Goal: Information Seeking & Learning: Learn about a topic

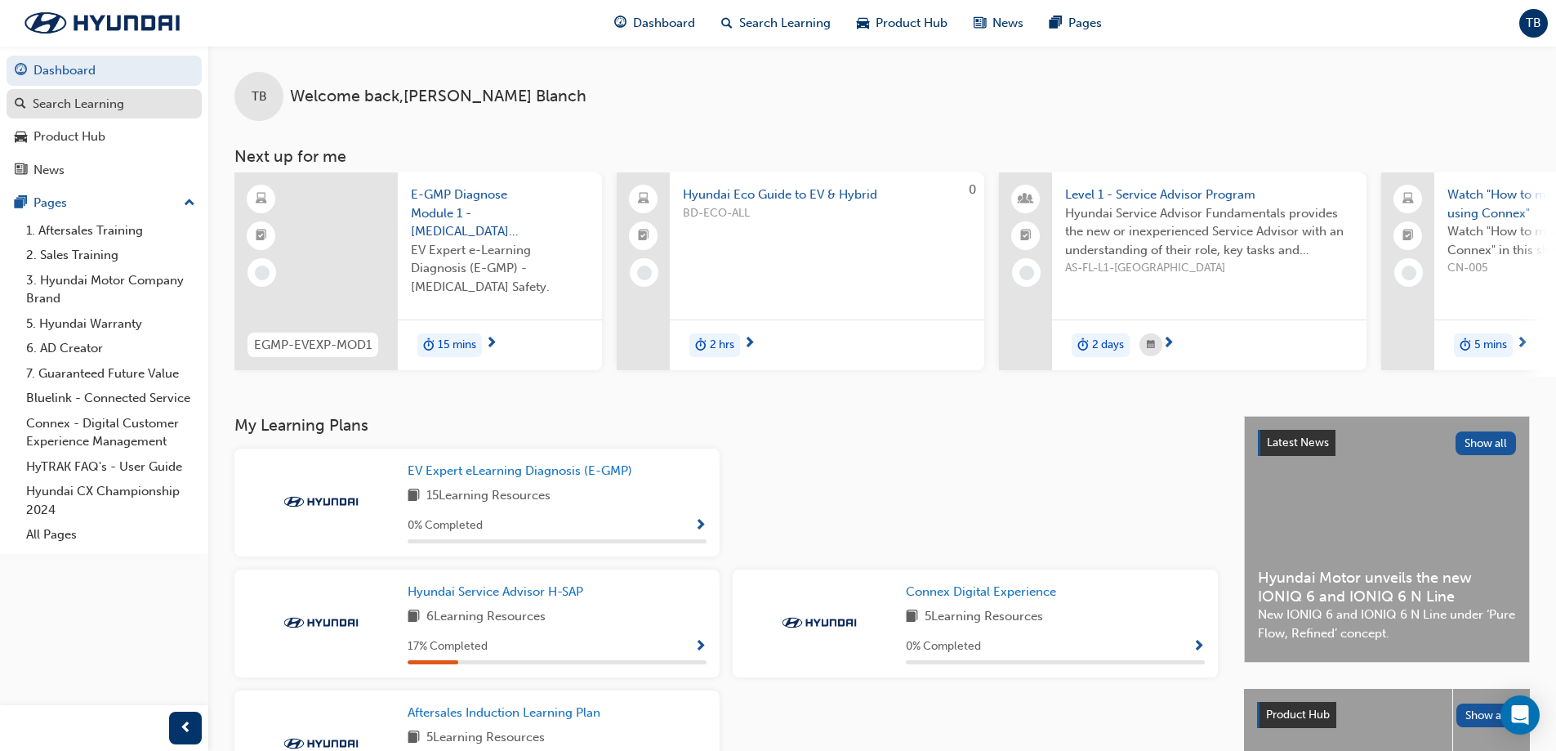
click at [98, 109] on div "Search Learning" at bounding box center [79, 104] width 92 height 19
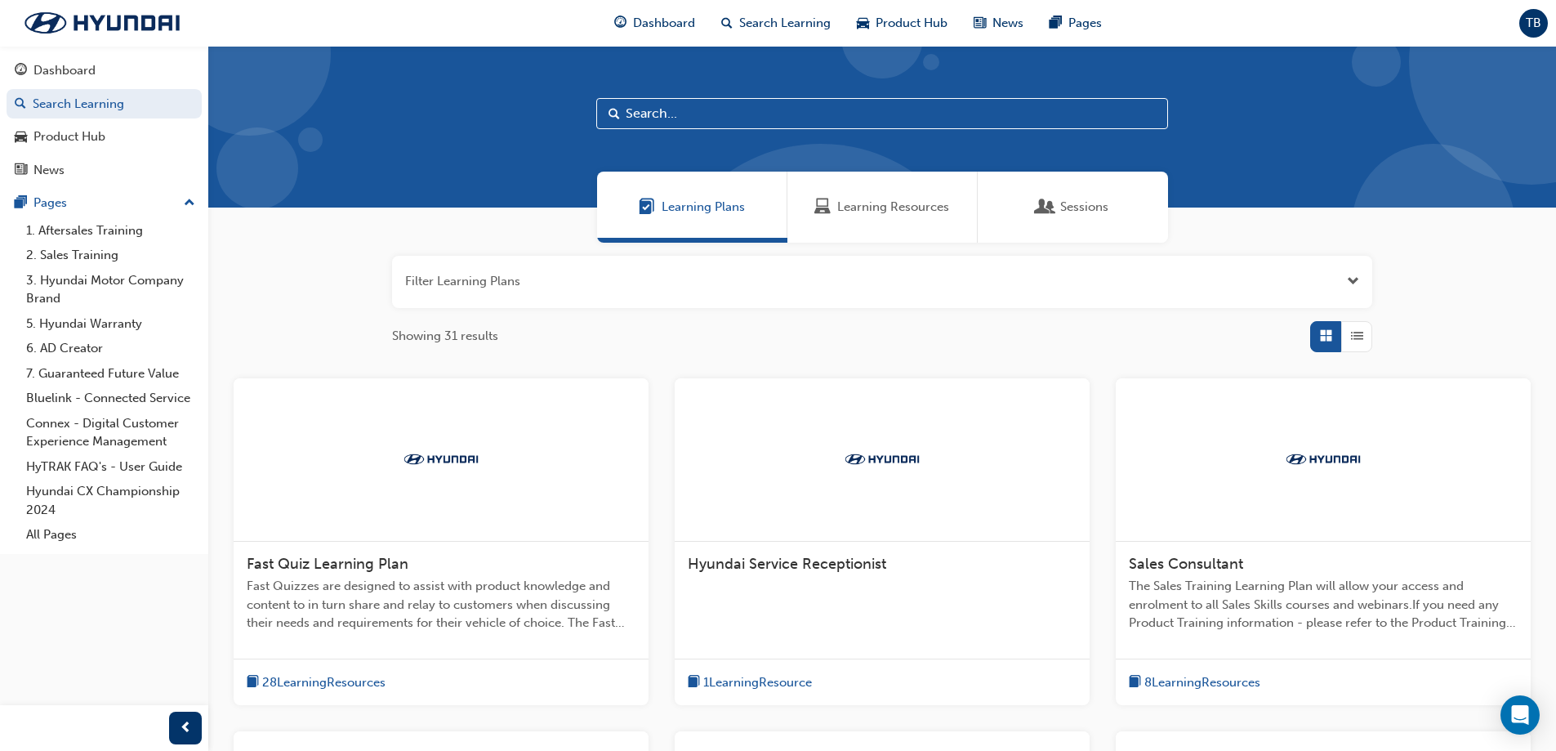
click at [1063, 204] on span "Sessions" at bounding box center [1084, 207] width 48 height 19
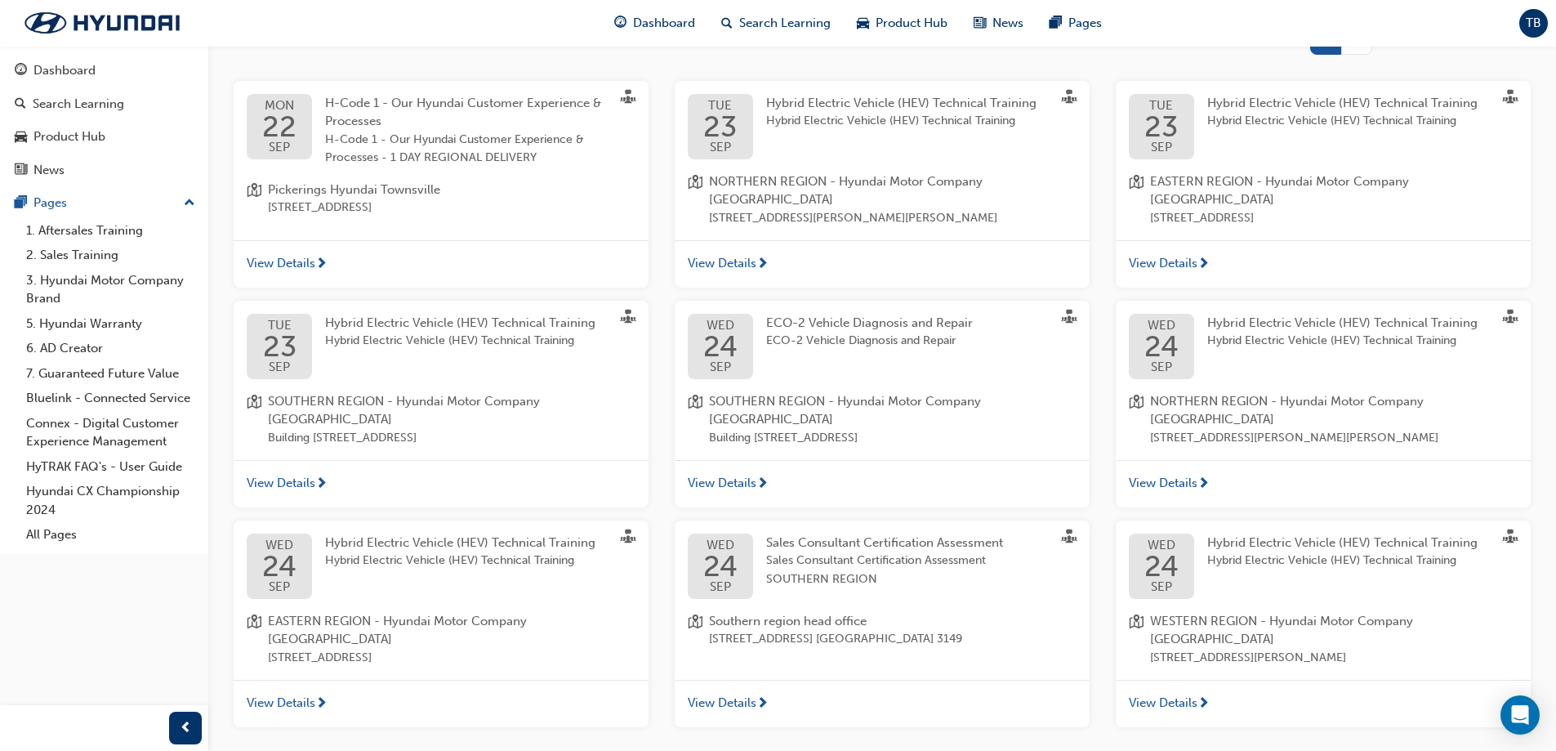
scroll to position [327, 0]
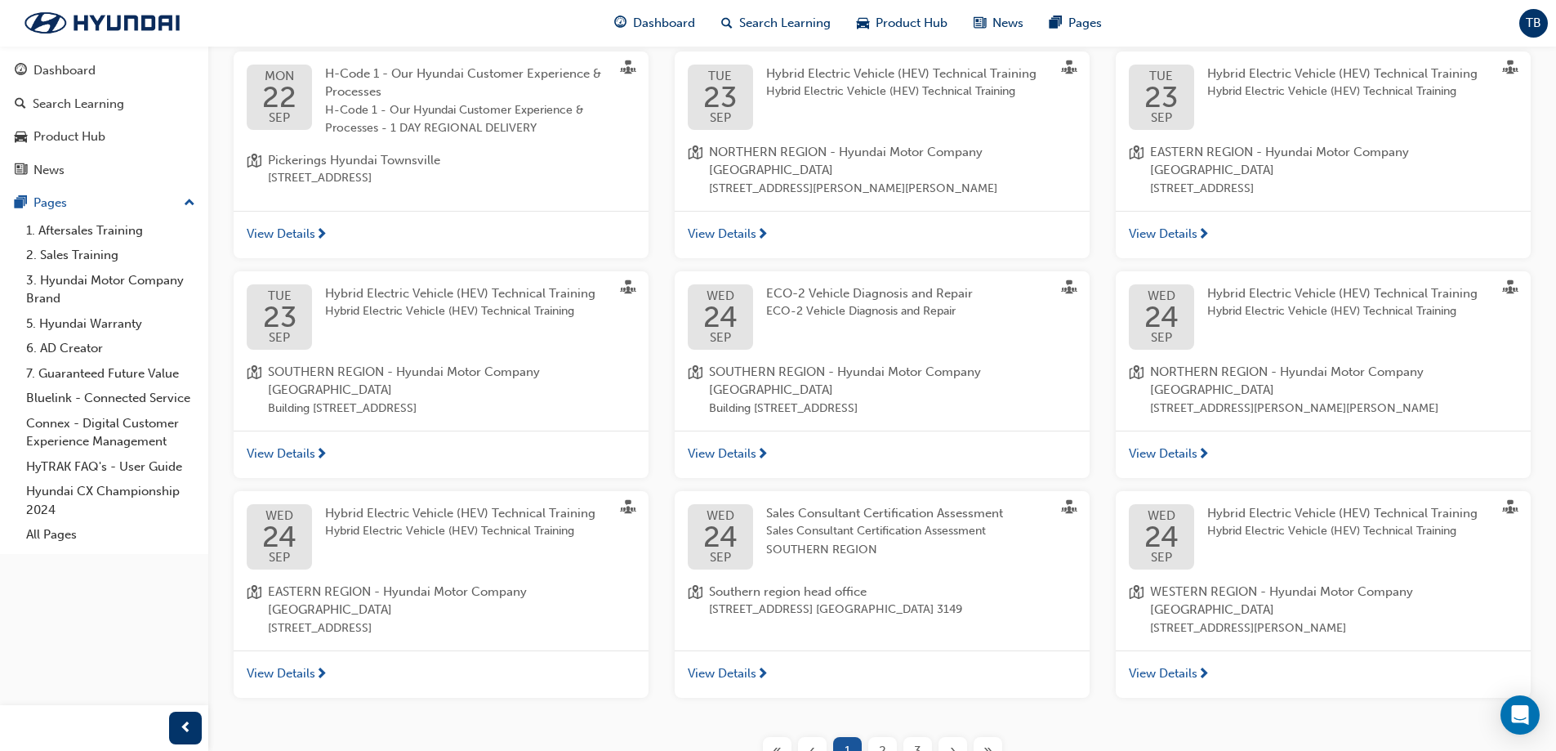
click at [878, 737] on div "2" at bounding box center [882, 751] width 29 height 29
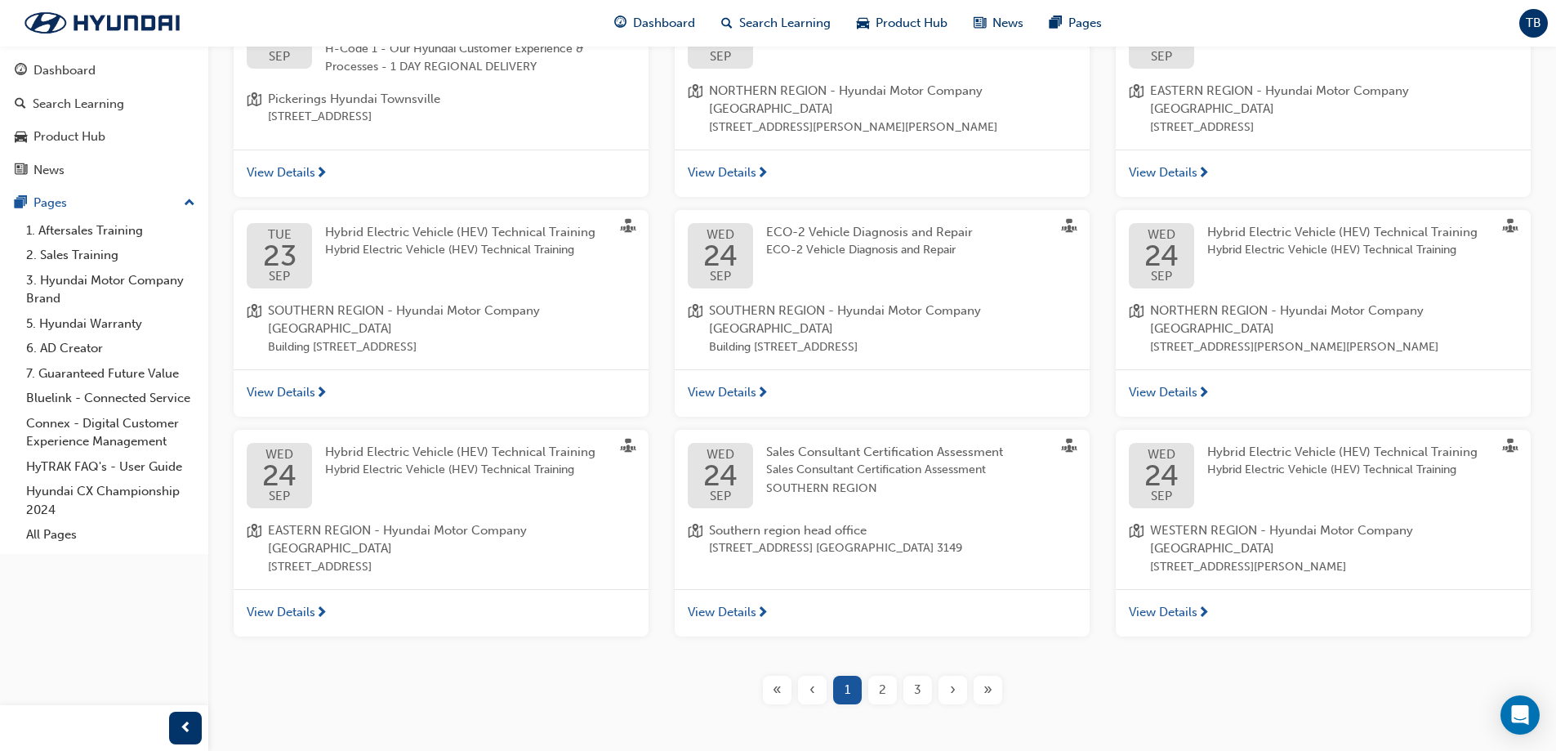
scroll to position [400, 0]
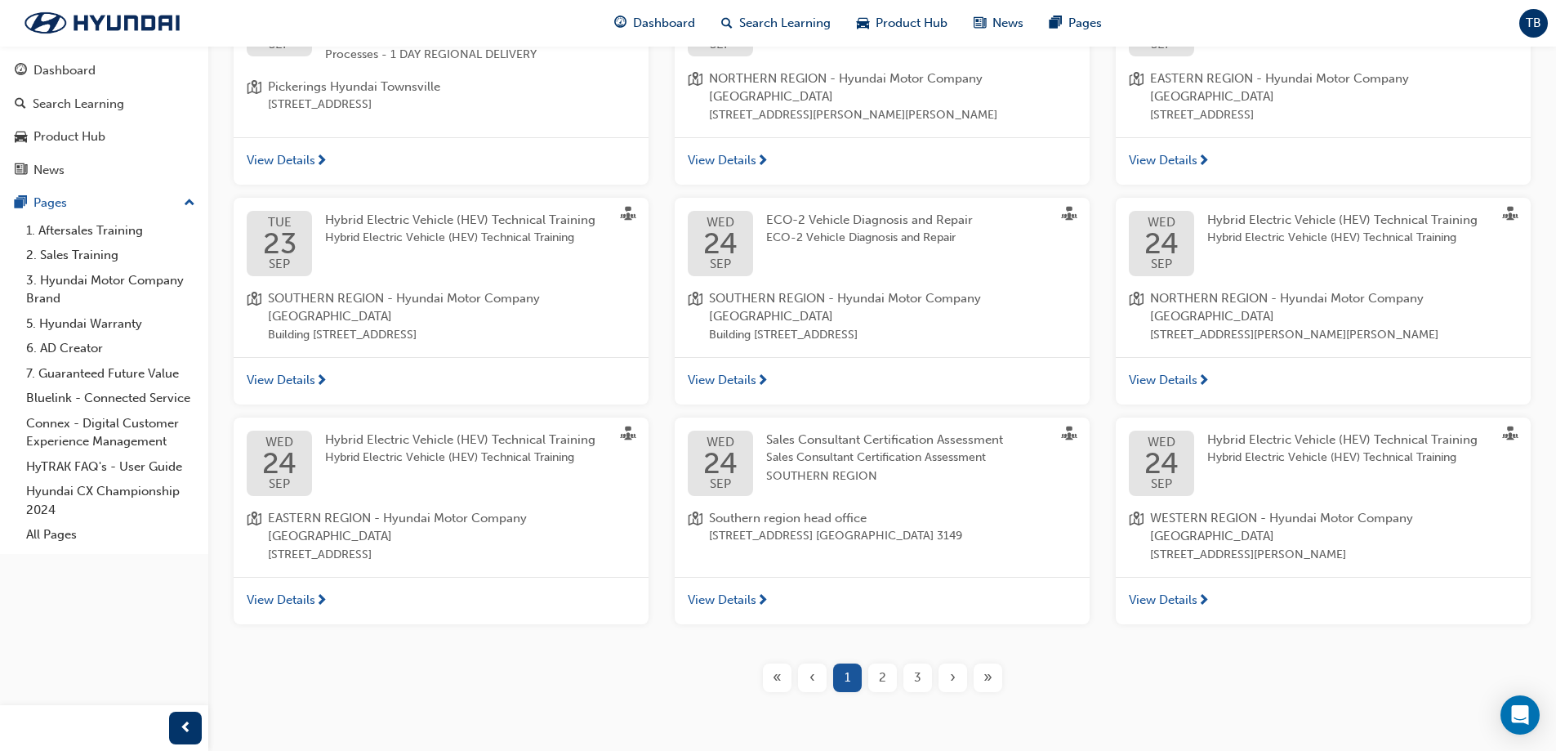
click at [886, 645] on div "Filter Sessions Showing 143 results [DATE] H-Code 1 - Our Hyundai Customer Expe…" at bounding box center [882, 273] width 1348 height 863
click at [879, 668] on span "2" at bounding box center [882, 677] width 7 height 19
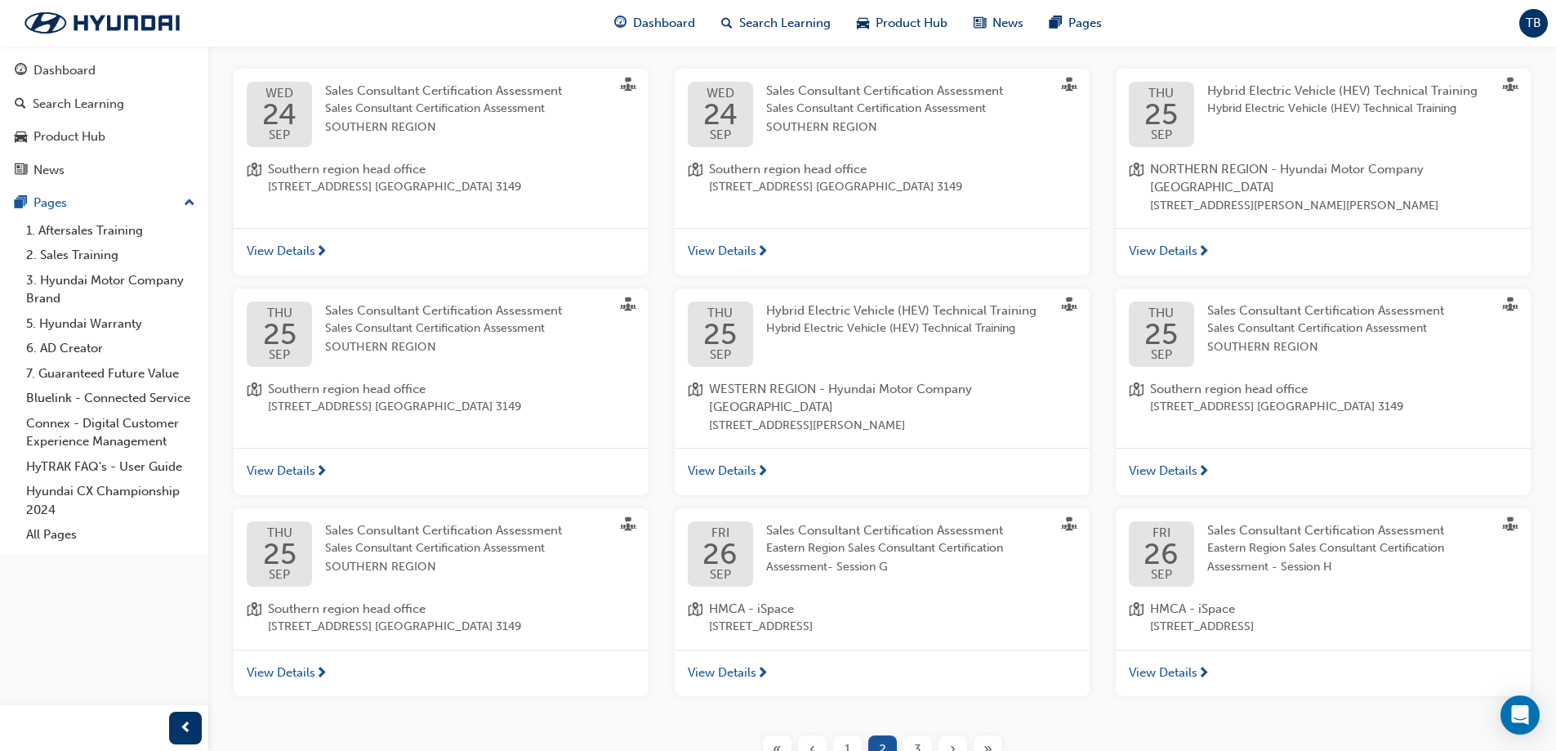
scroll to position [310, 0]
click at [918, 739] on span "3" at bounding box center [917, 748] width 7 height 19
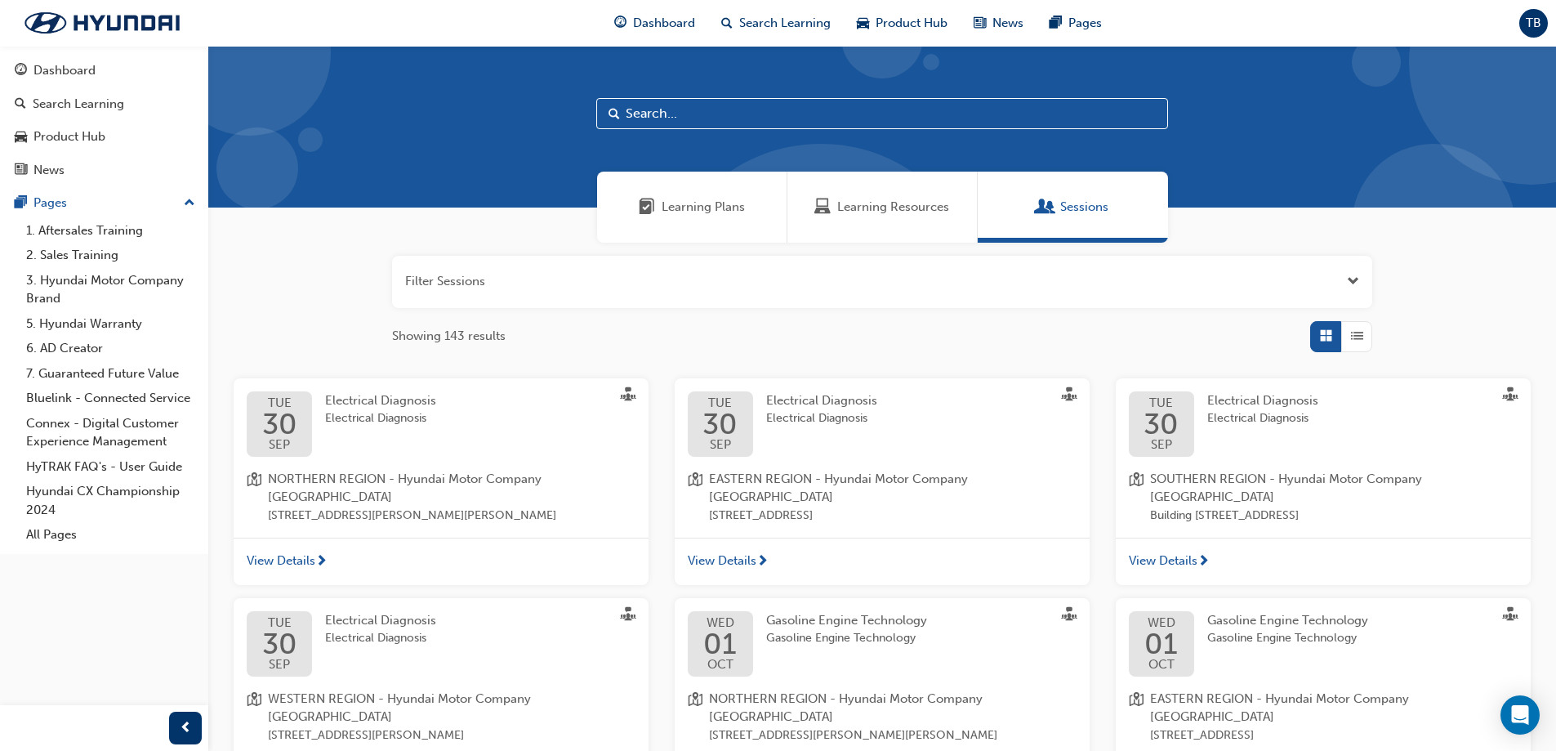
click at [669, 208] on span "Learning Plans" at bounding box center [703, 207] width 83 height 19
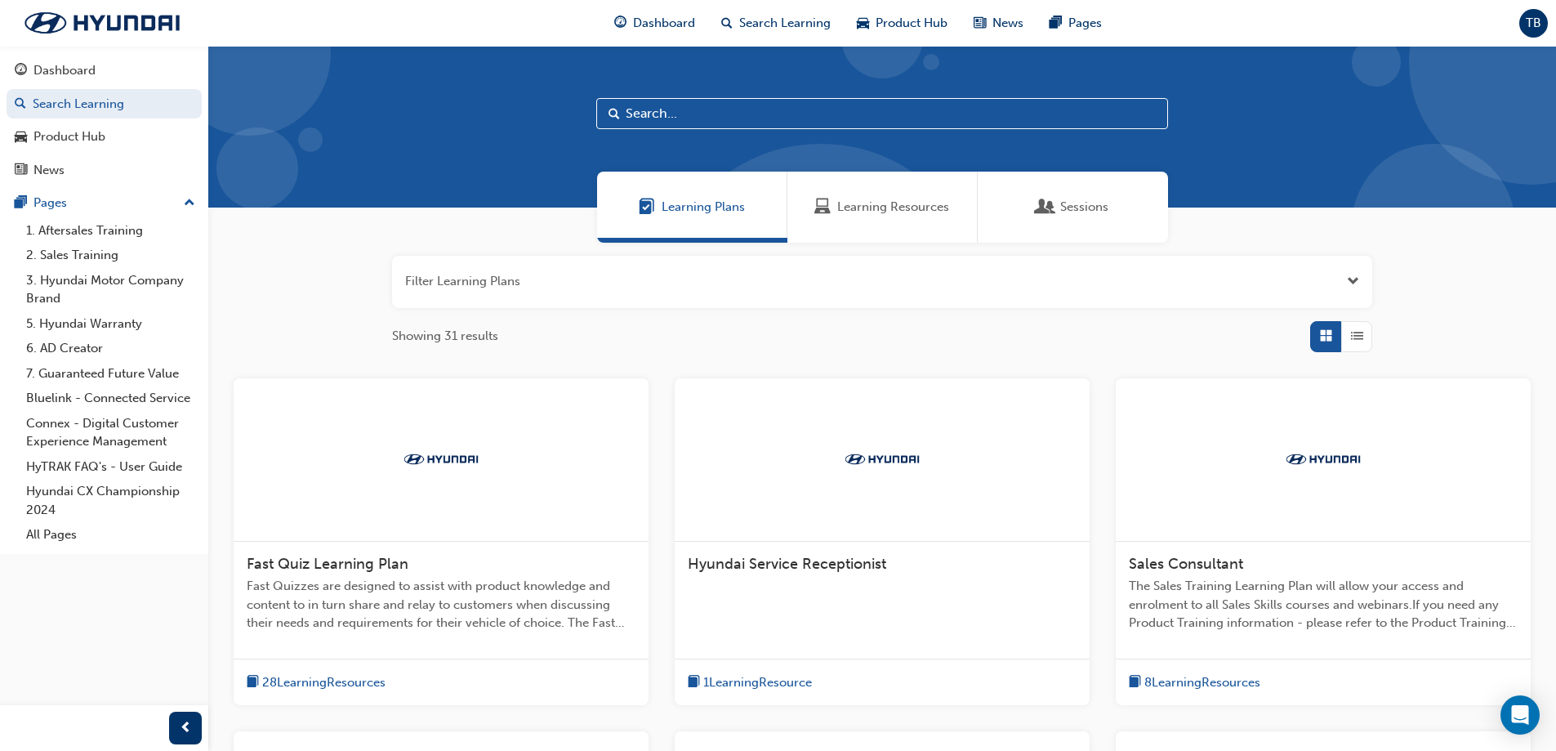
click at [679, 116] on input "text" at bounding box center [882, 113] width 572 height 31
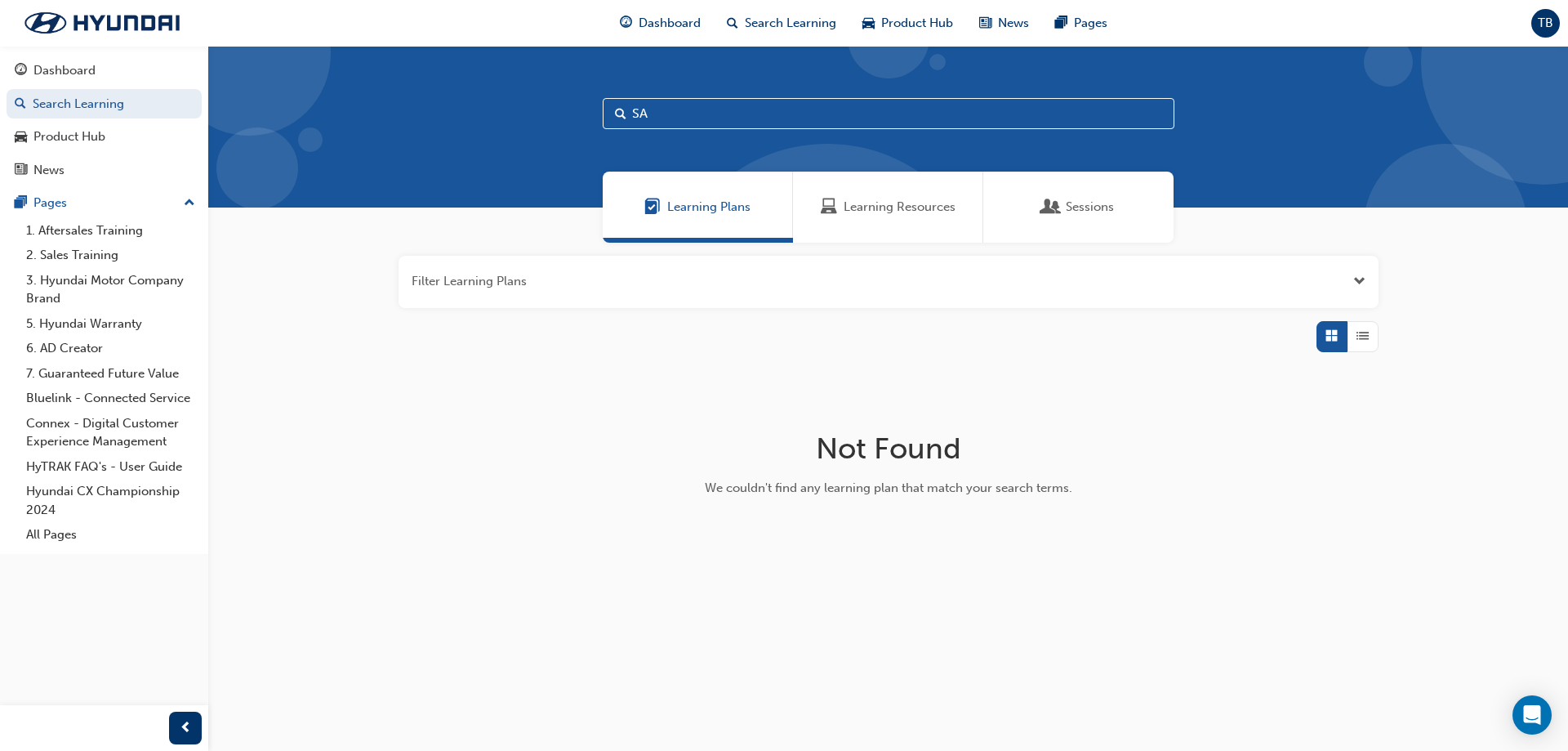
type input "S"
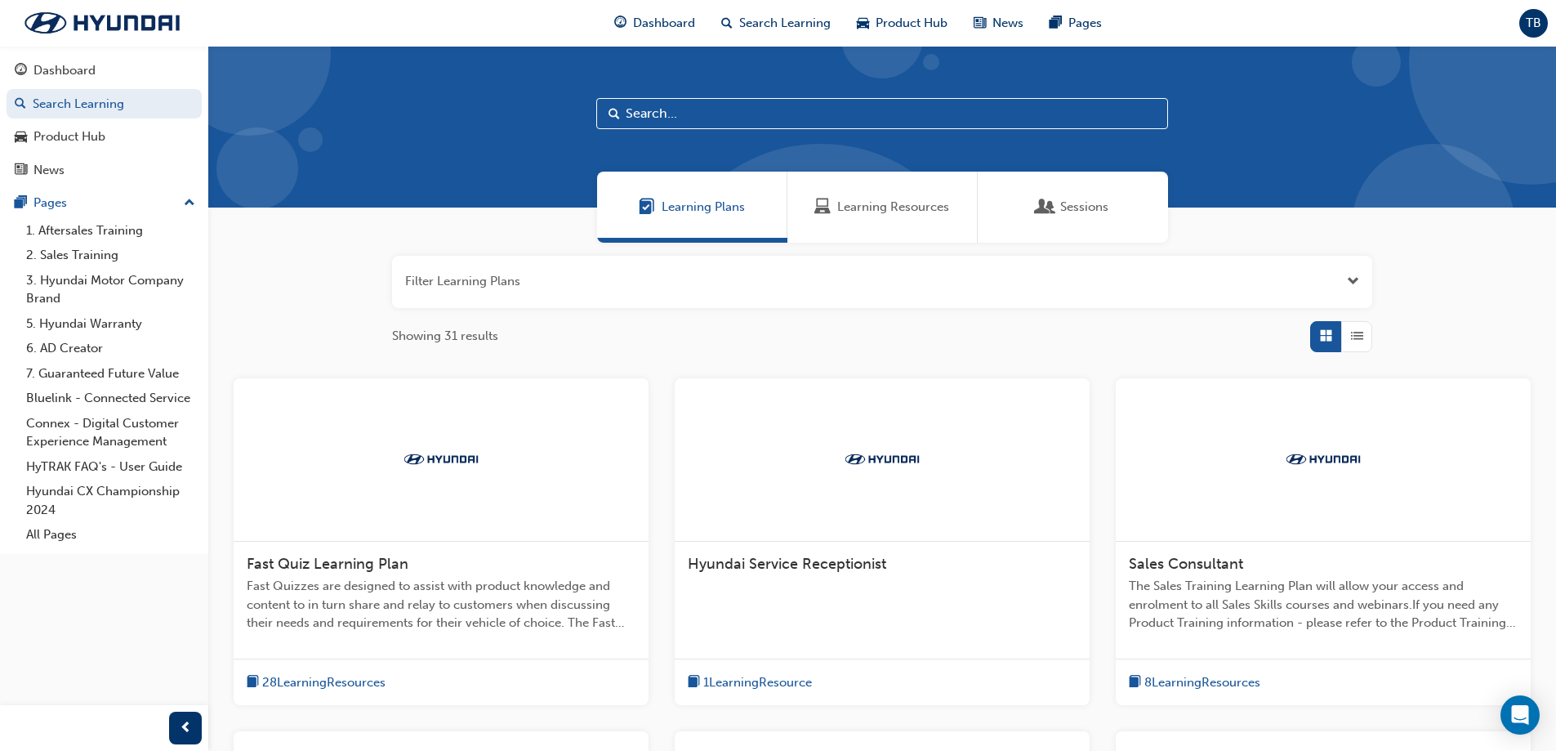
click at [1351, 280] on span "Open the filter" at bounding box center [1353, 281] width 12 height 19
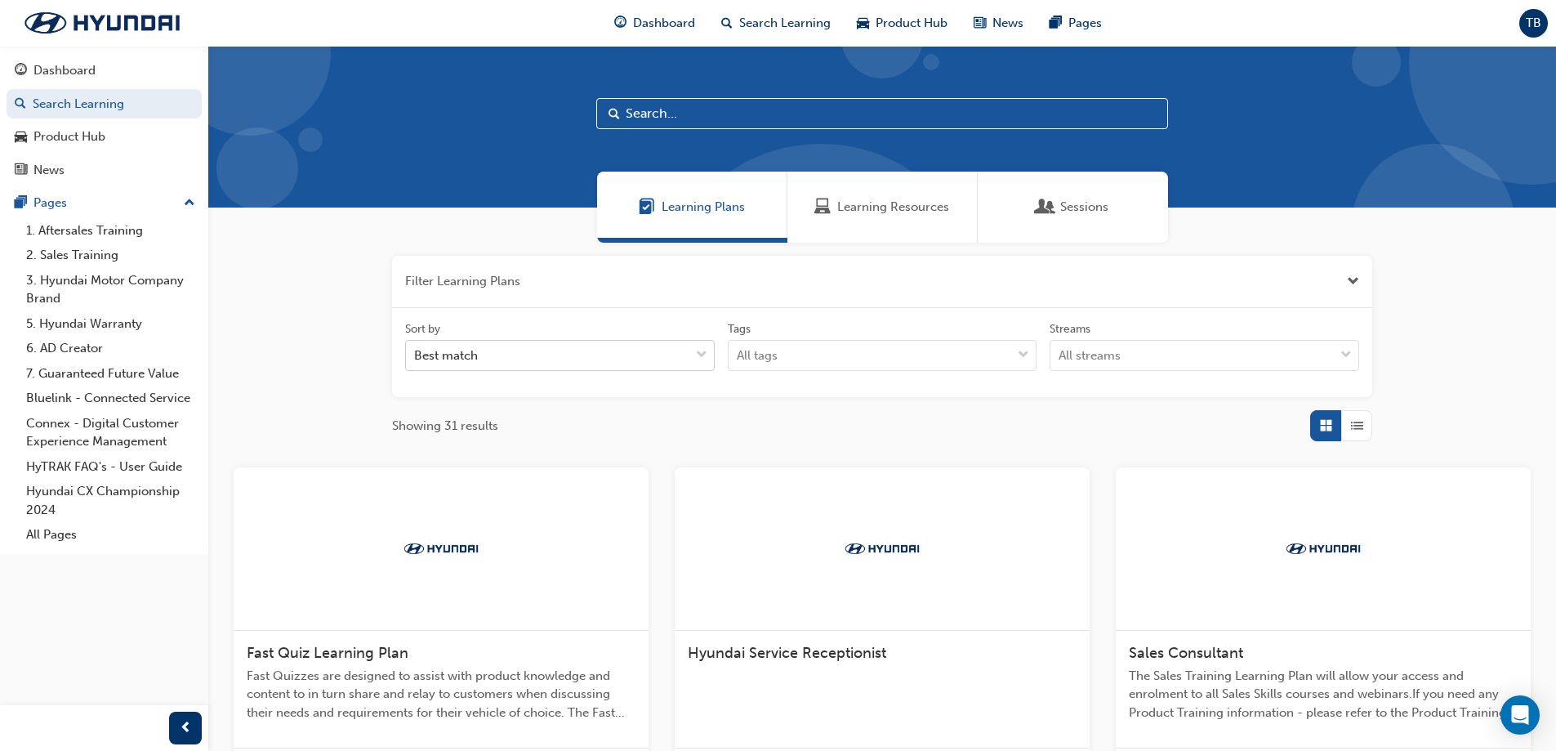
click at [703, 353] on span "down-icon" at bounding box center [701, 355] width 11 height 21
click at [416, 353] on input "Sort by Best match" at bounding box center [415, 355] width 2 height 14
click at [703, 353] on span "down-icon" at bounding box center [701, 355] width 11 height 21
click at [416, 353] on input "Sort by 0 results available. Select is focused ,type to refine list, press Down…" at bounding box center [415, 355] width 2 height 14
click at [1013, 354] on div "tagOptions" at bounding box center [1023, 355] width 25 height 29
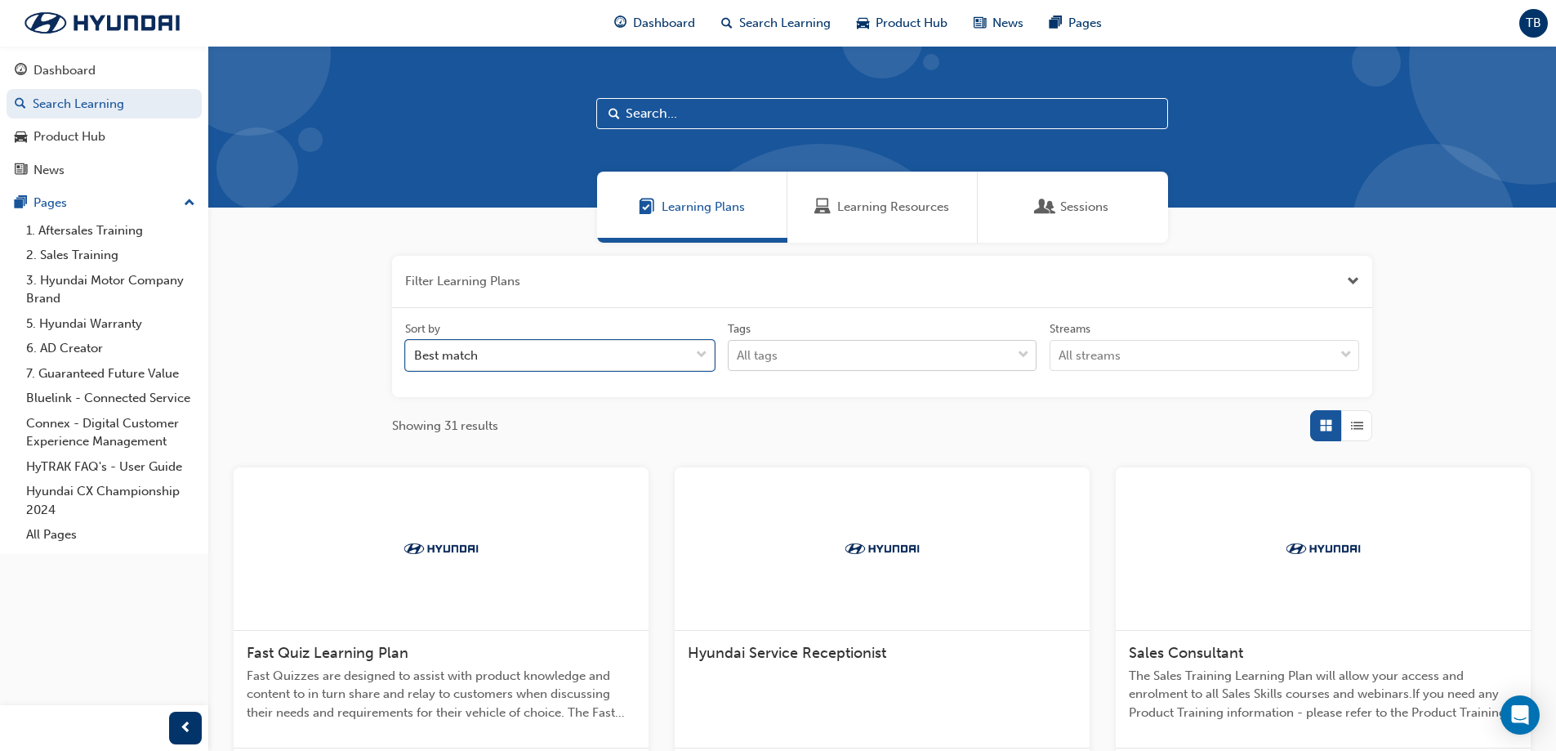
click at [739, 354] on input "Tags All tags" at bounding box center [738, 355] width 2 height 14
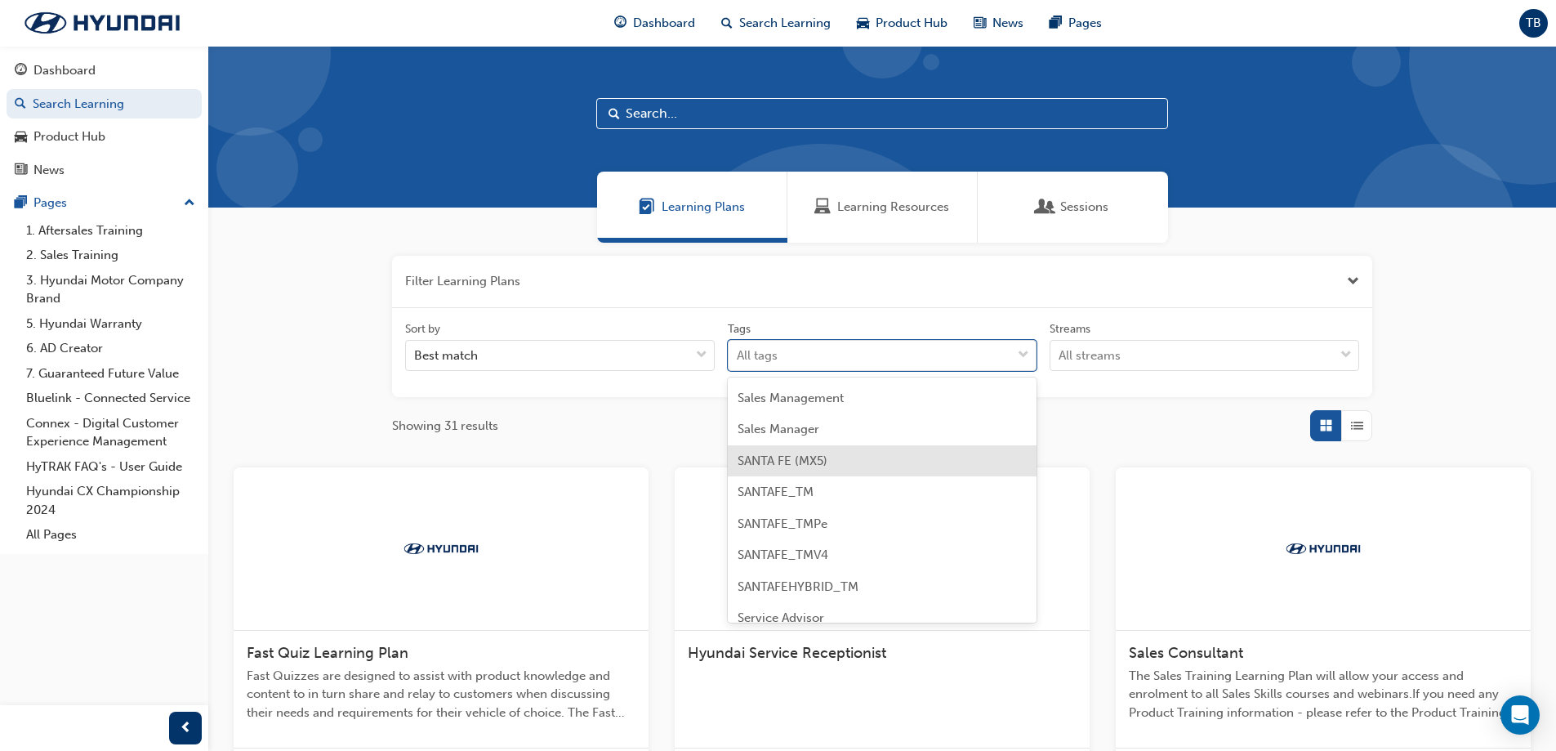
scroll to position [2206, 0]
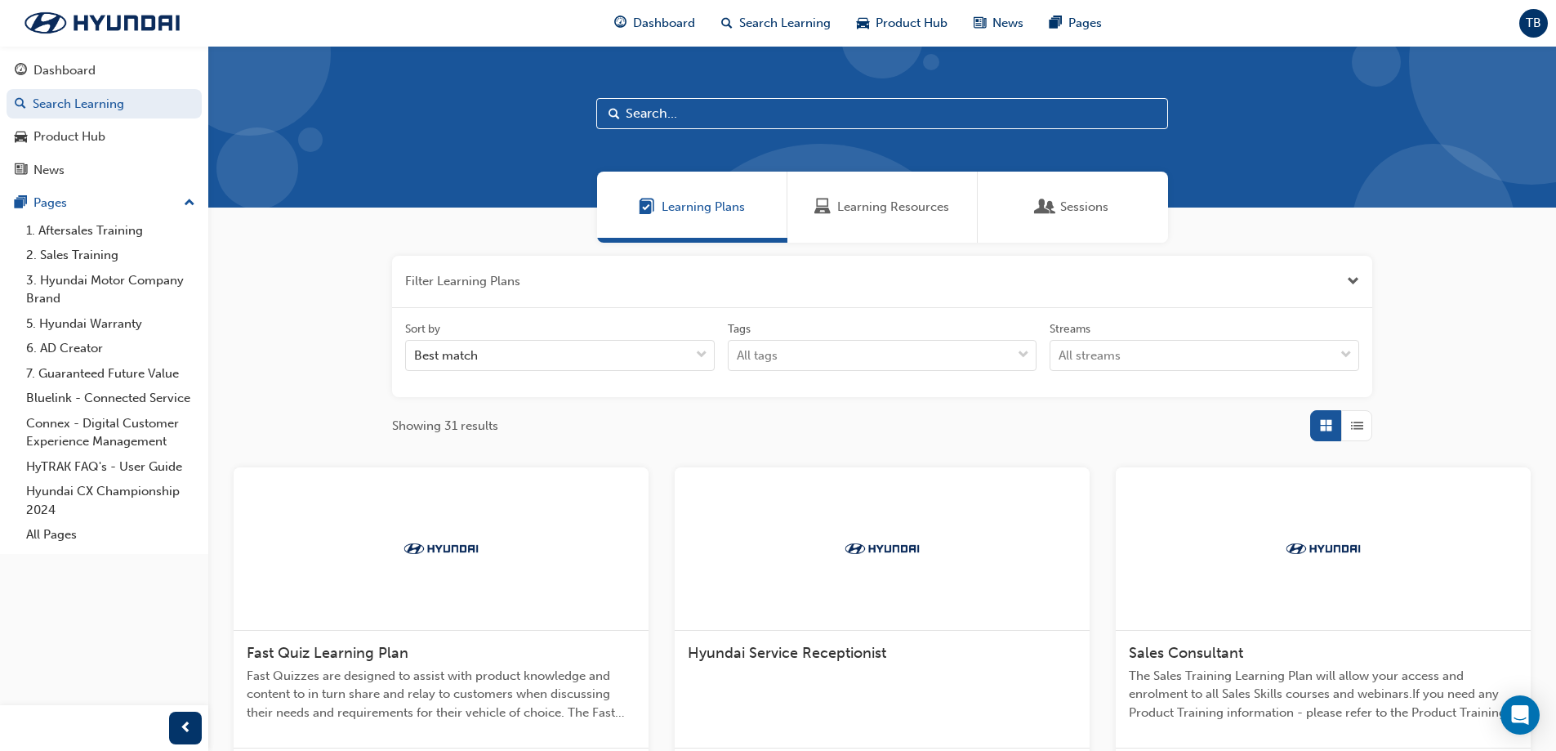
click at [1202, 446] on div "Filter Learning Plans Sort by Best match Tags All tags Streams All streams Show…" at bounding box center [882, 749] width 1348 height 1013
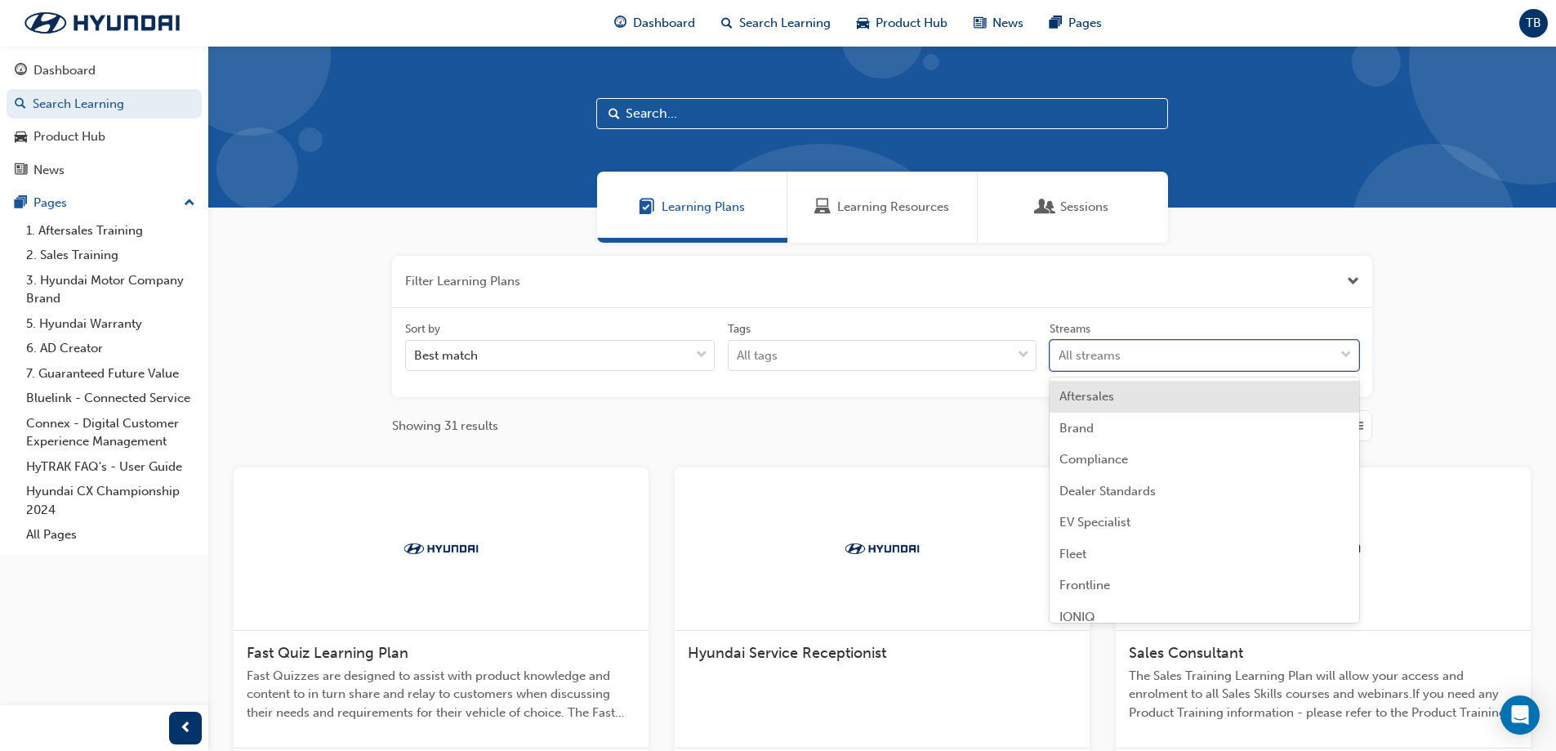
click at [1345, 355] on span "down-icon" at bounding box center [1346, 355] width 11 height 21
click at [1060, 355] on input "Streams option Aftersales focused, 1 of 13. 13 results available. Use Up and Do…" at bounding box center [1060, 355] width 2 height 14
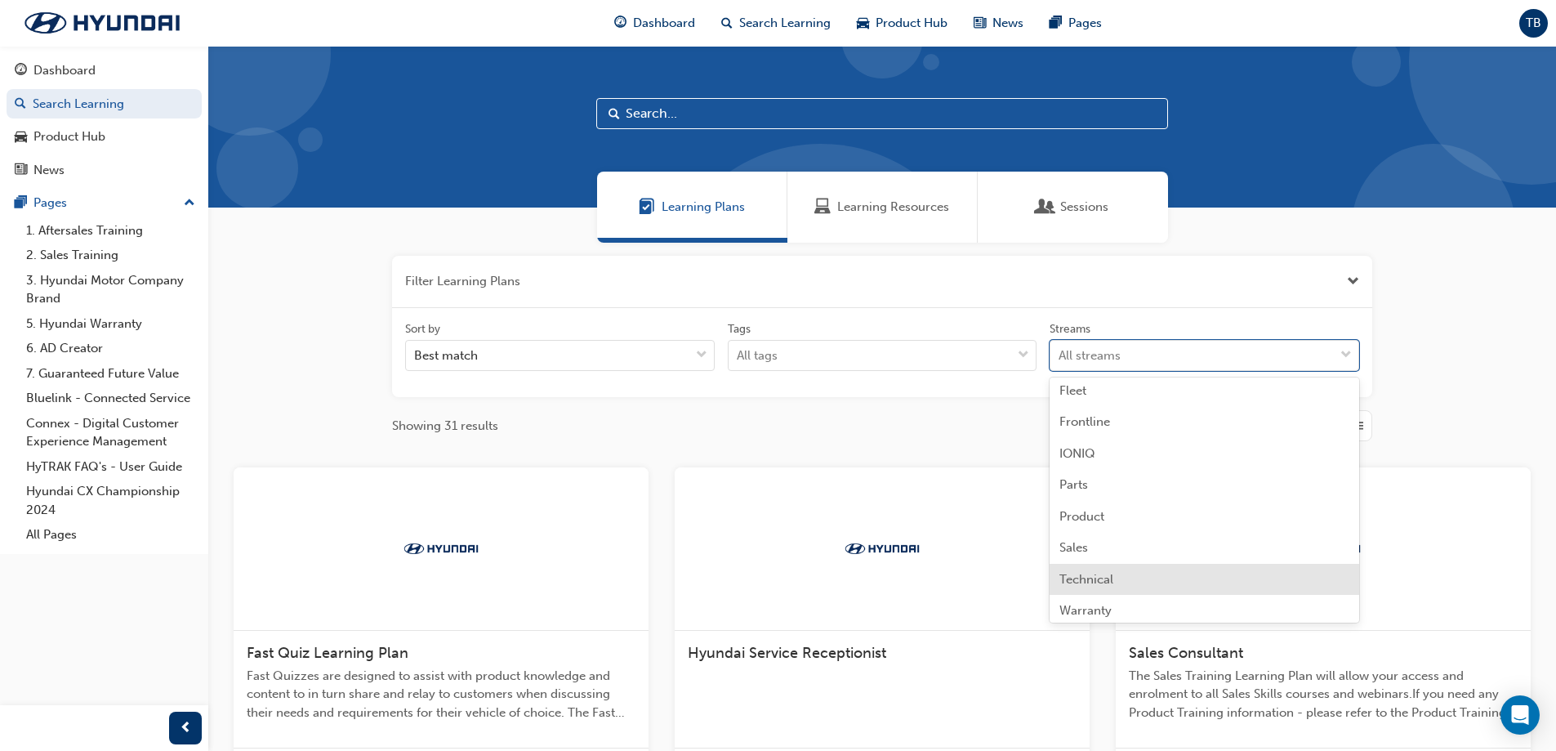
click at [1151, 575] on div "Technical" at bounding box center [1205, 580] width 310 height 32
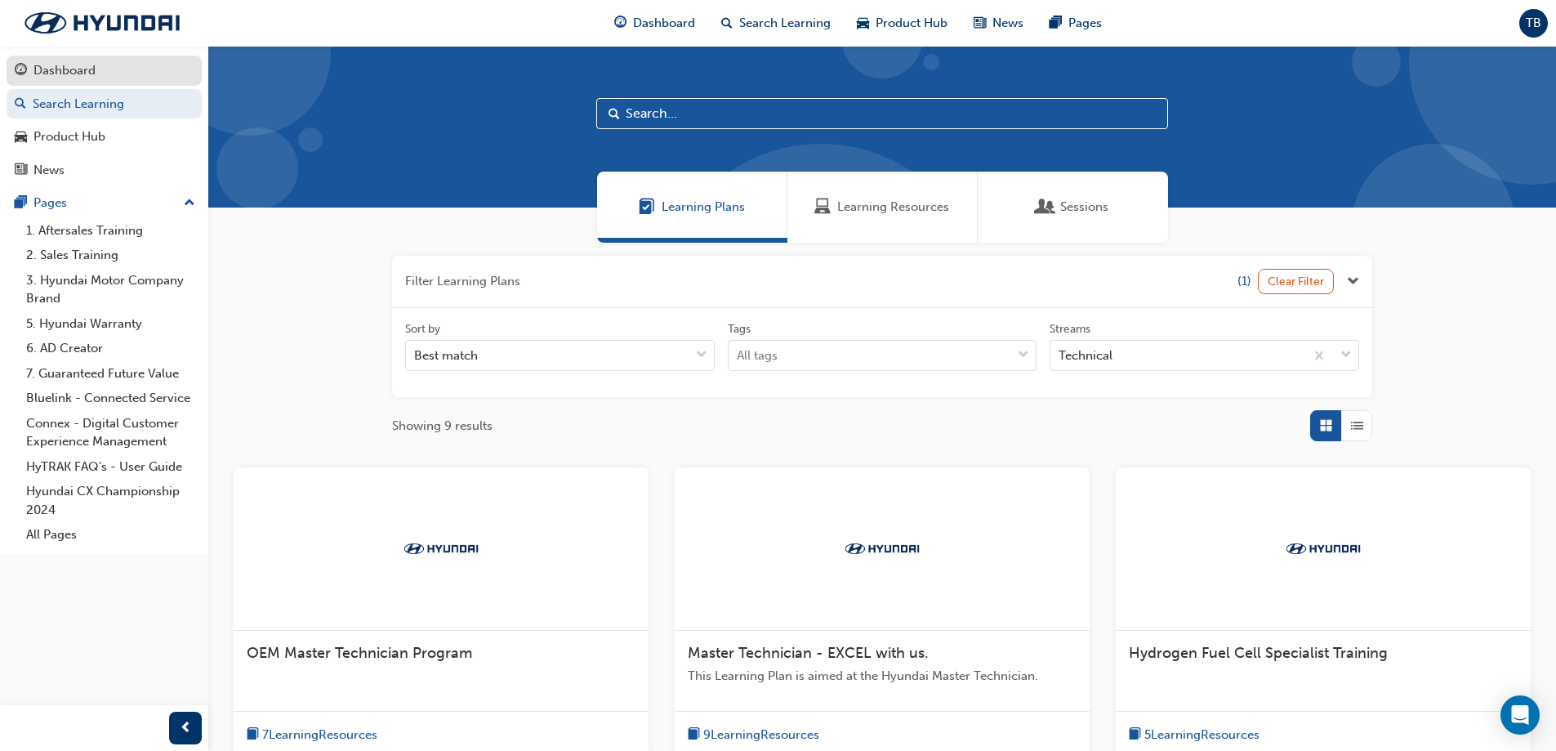
click at [48, 64] on div "Dashboard" at bounding box center [64, 70] width 62 height 19
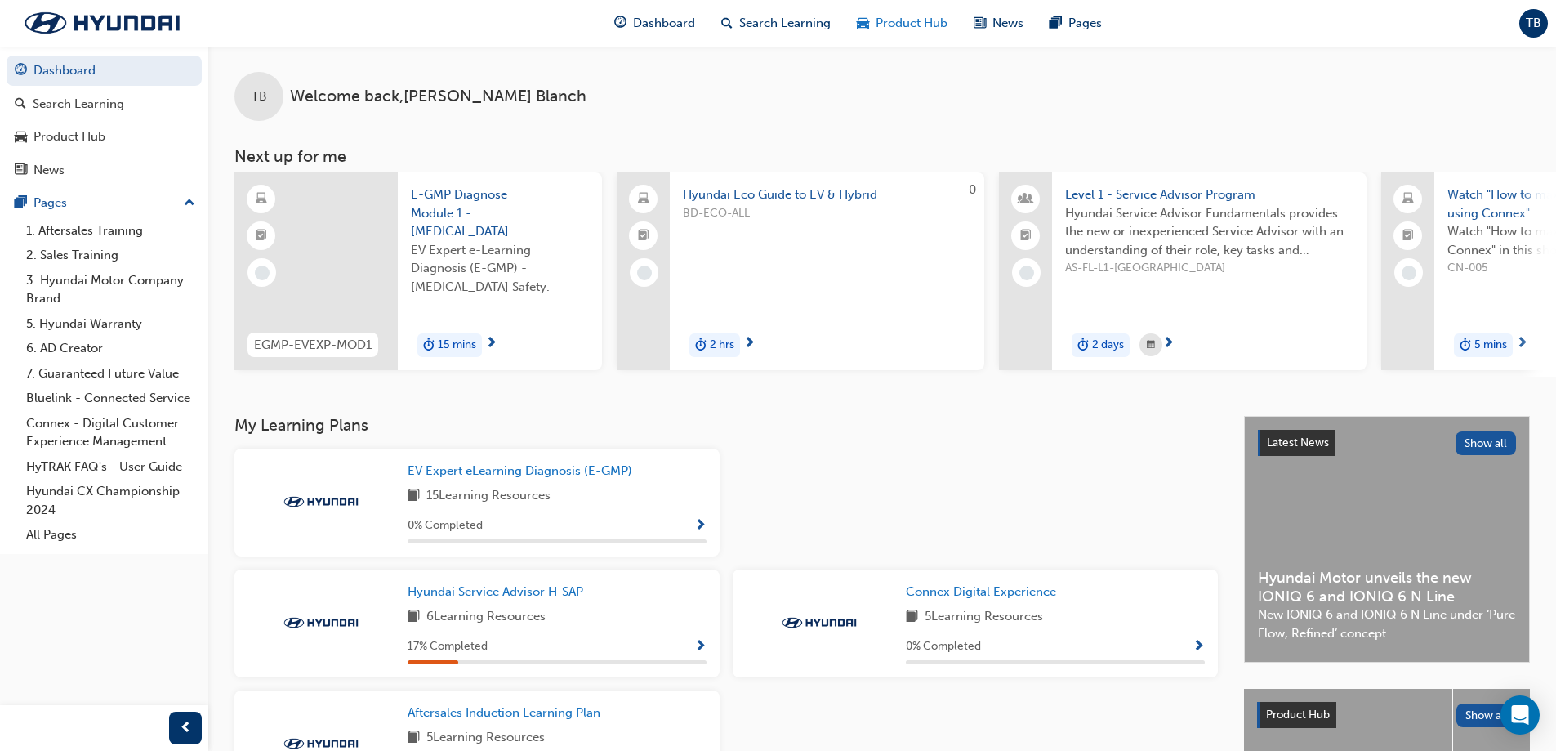
click at [899, 24] on span "Product Hub" at bounding box center [912, 23] width 72 height 19
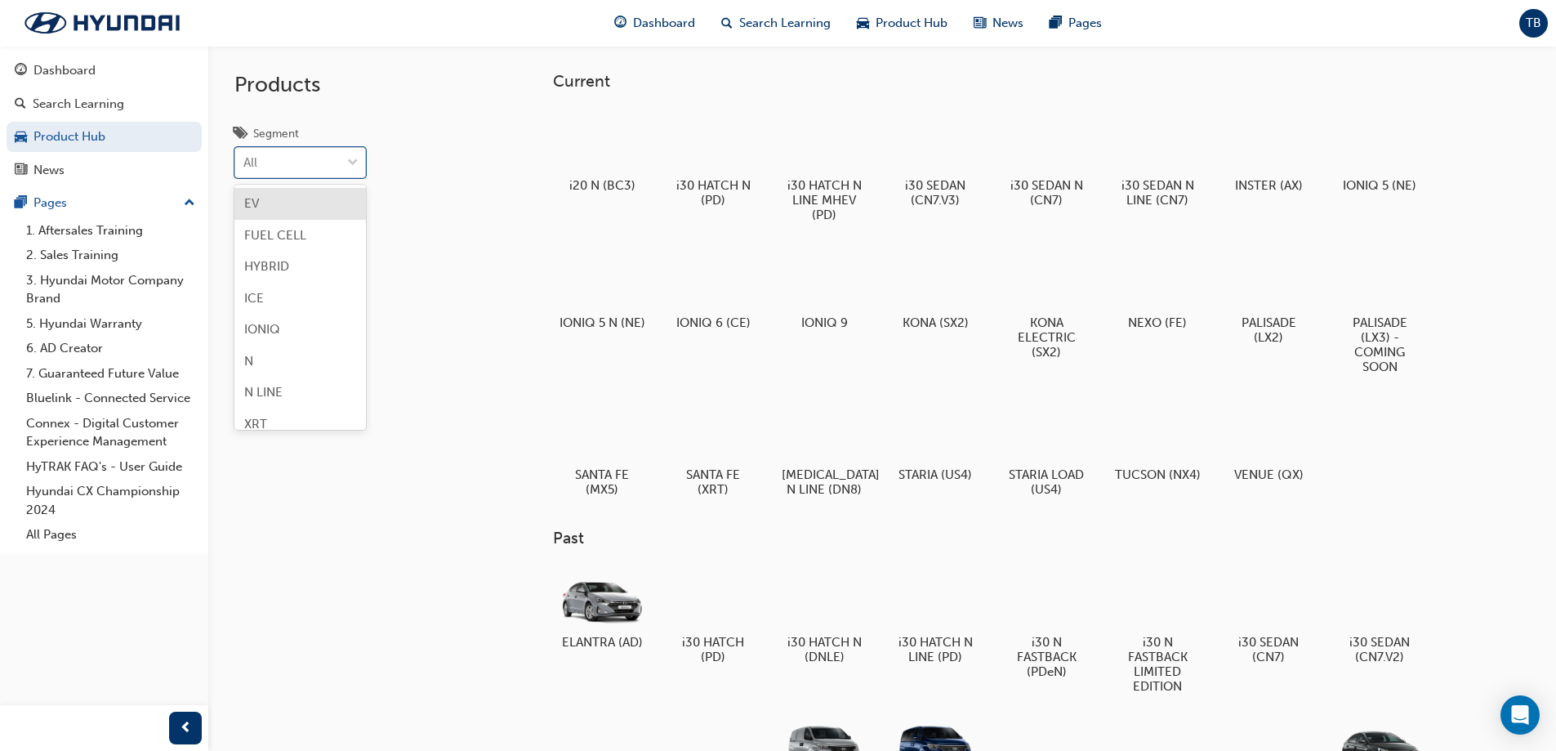
click at [355, 161] on span "down-icon" at bounding box center [352, 163] width 11 height 21
click at [245, 161] on input "Segment option EV focused, 1 of 8. 8 results available. Use Up and Down to choo…" at bounding box center [244, 162] width 2 height 14
click at [305, 208] on div "EV" at bounding box center [300, 204] width 132 height 32
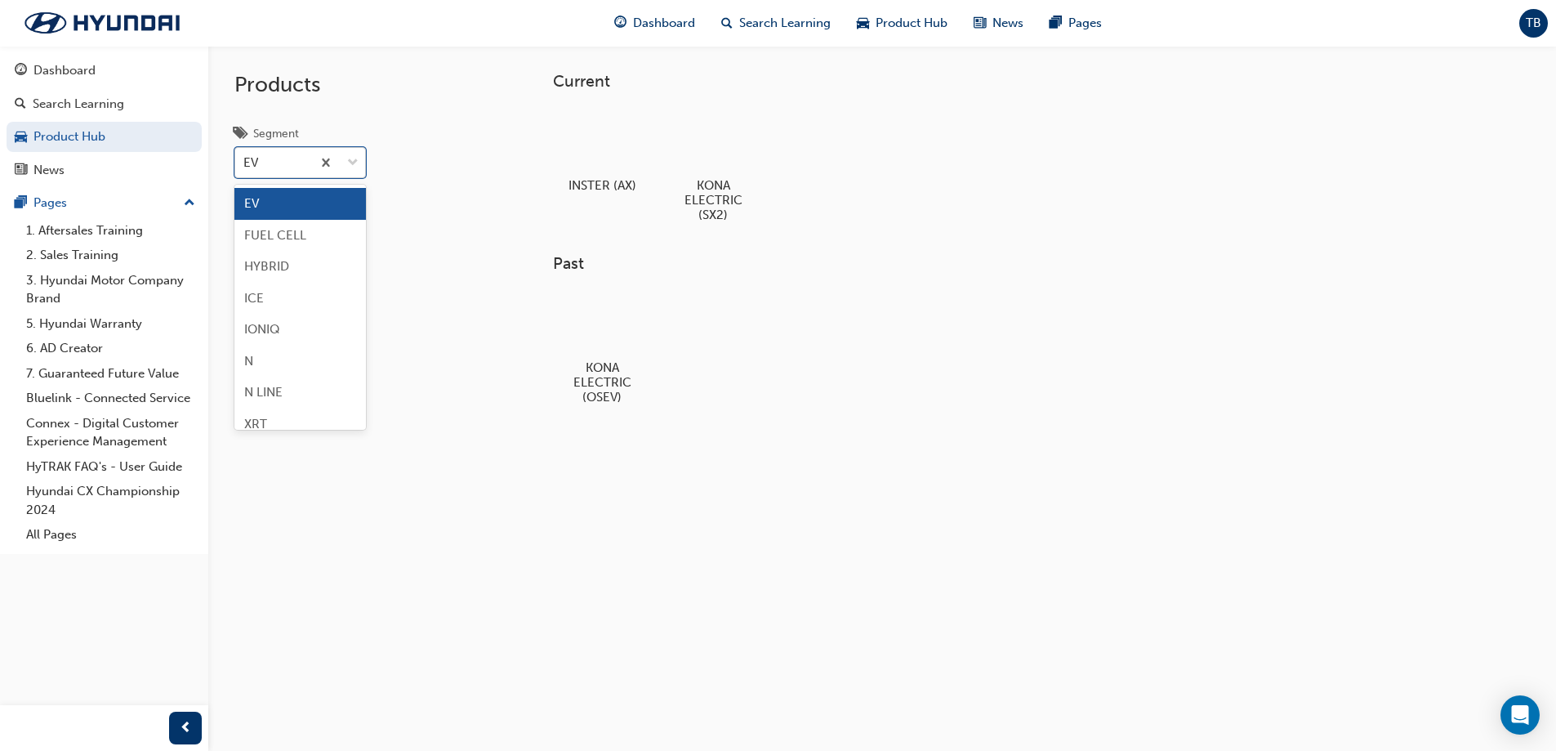
click at [355, 159] on span "down-icon" at bounding box center [352, 163] width 11 height 21
click at [245, 159] on input "Segment option EV, selected. option EV focused, 1 of 8. 8 results available. Us…" at bounding box center [244, 162] width 2 height 14
click at [309, 263] on div "HYBRID" at bounding box center [300, 267] width 132 height 32
